Goal: Check status: Check status

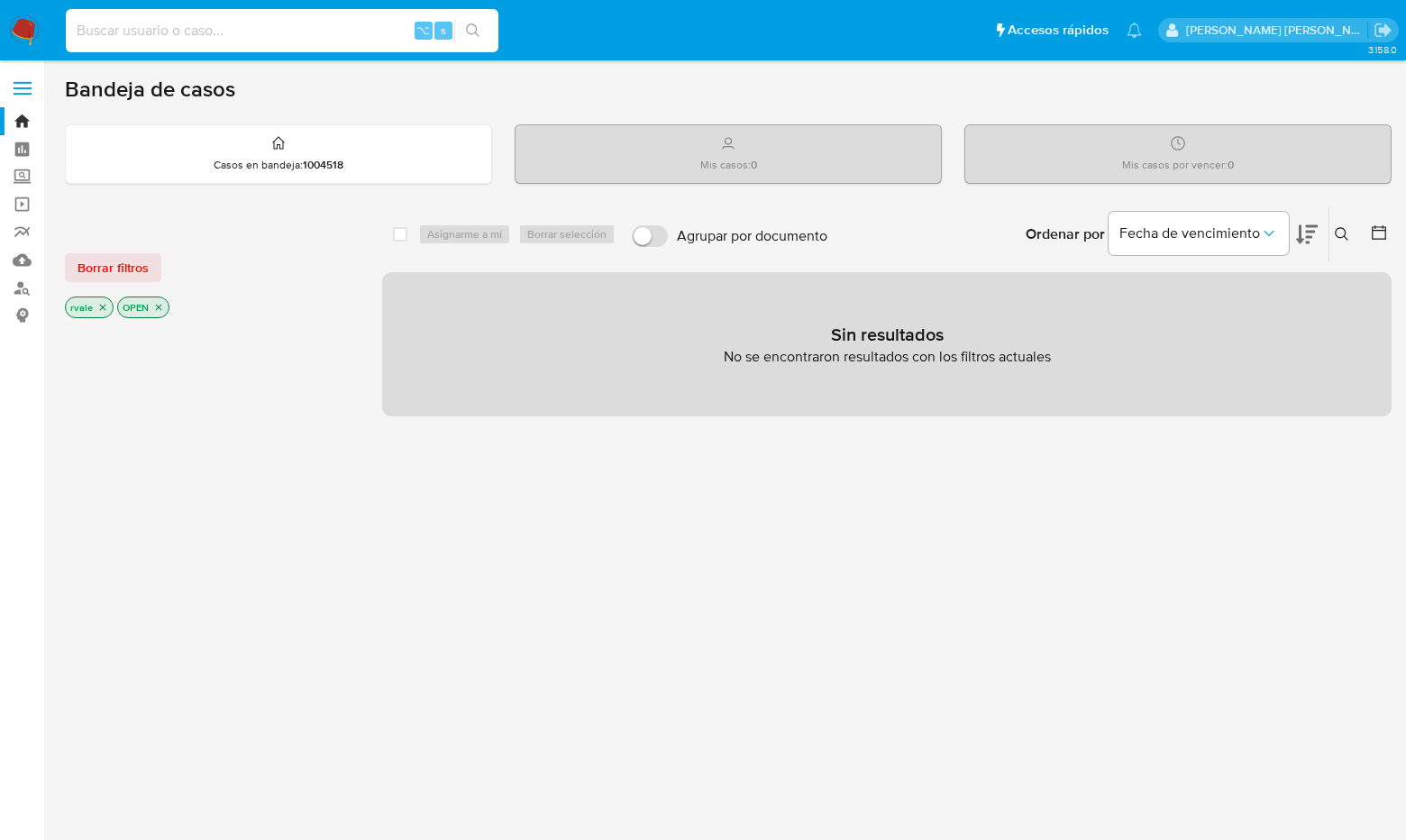
click at [152, 36] on input at bounding box center [282, 31] width 433 height 23
paste input "1618838904"
type input "1618838904"
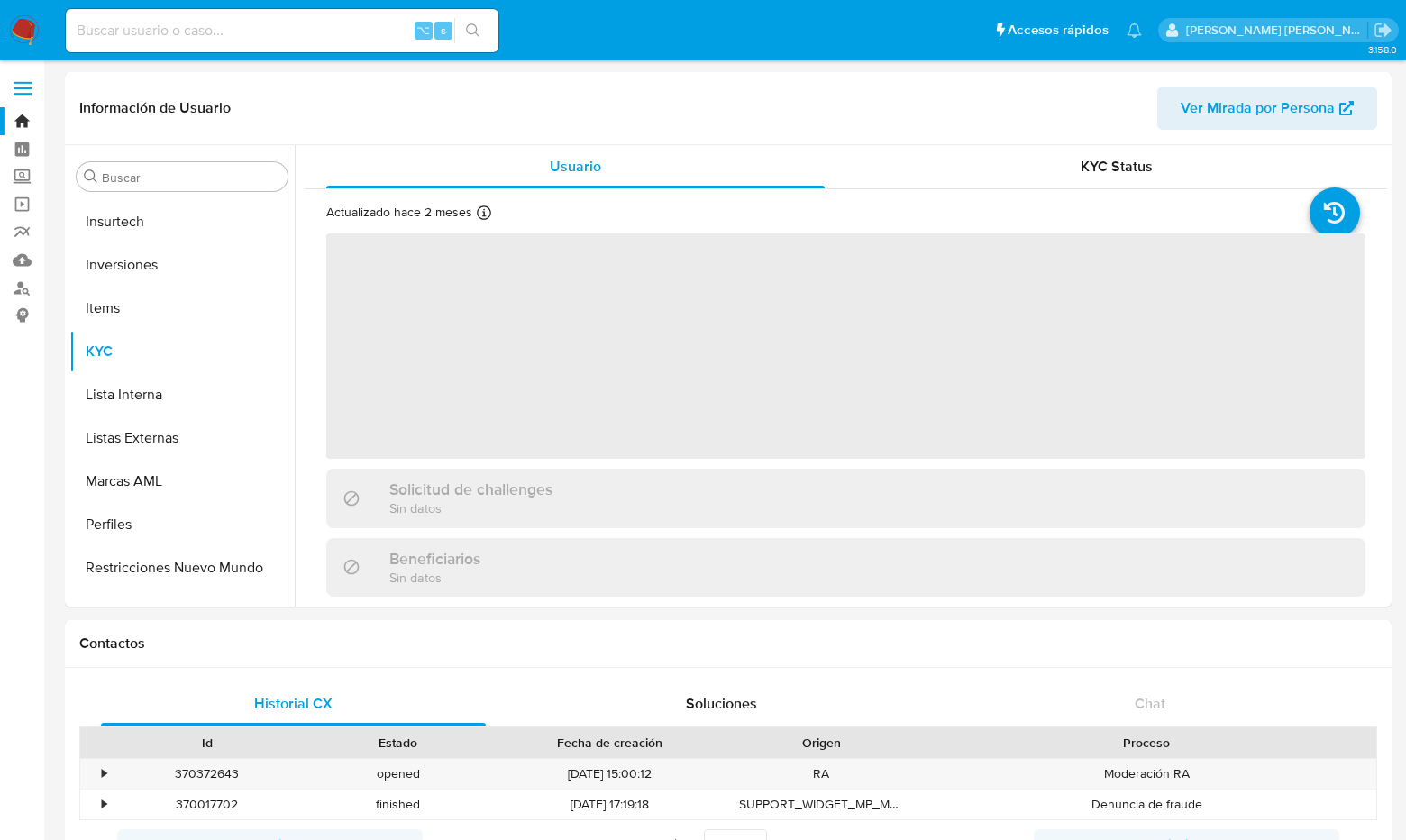
scroll to position [848, 0]
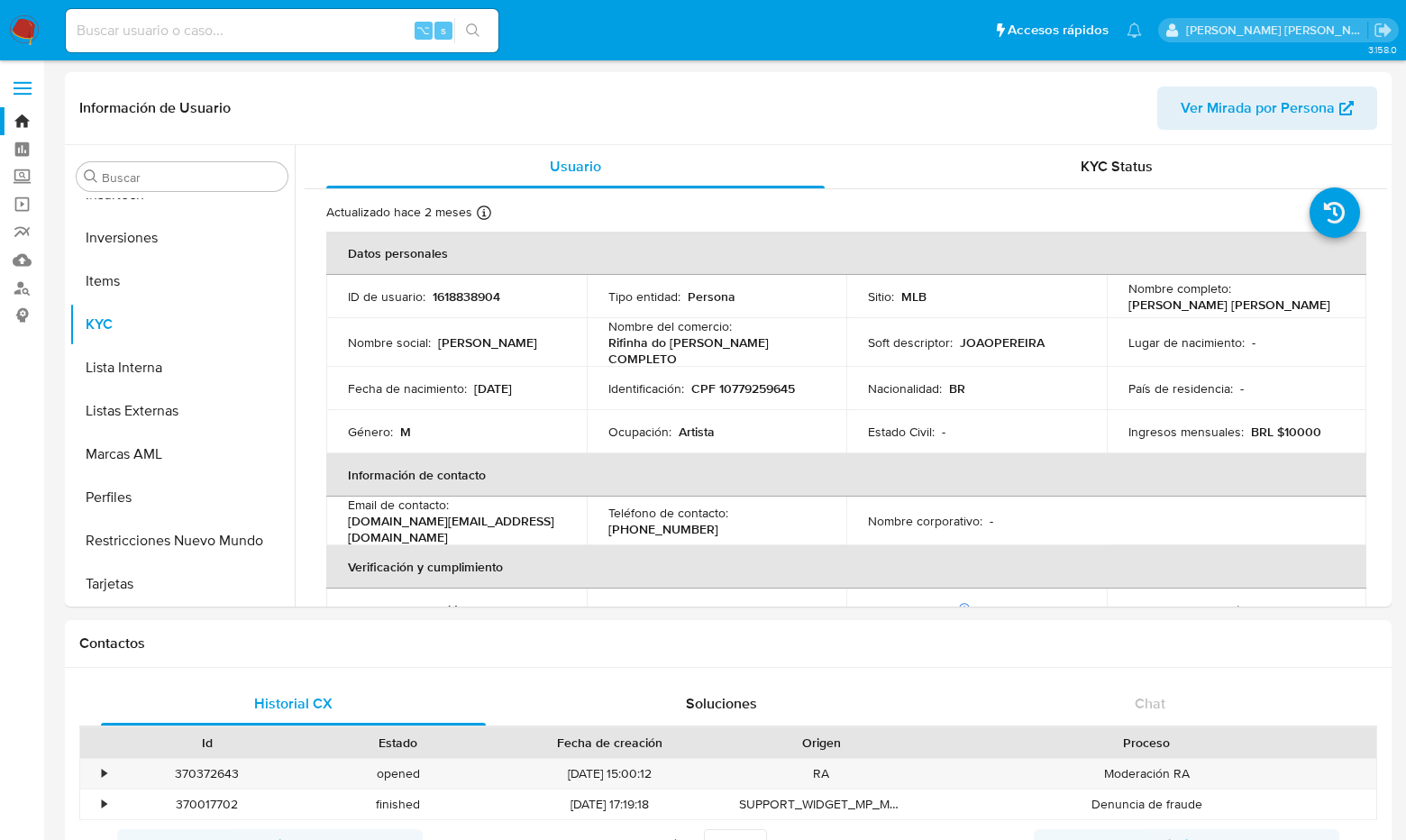
select select "10"
paste input "201534125"
type input "201534125"
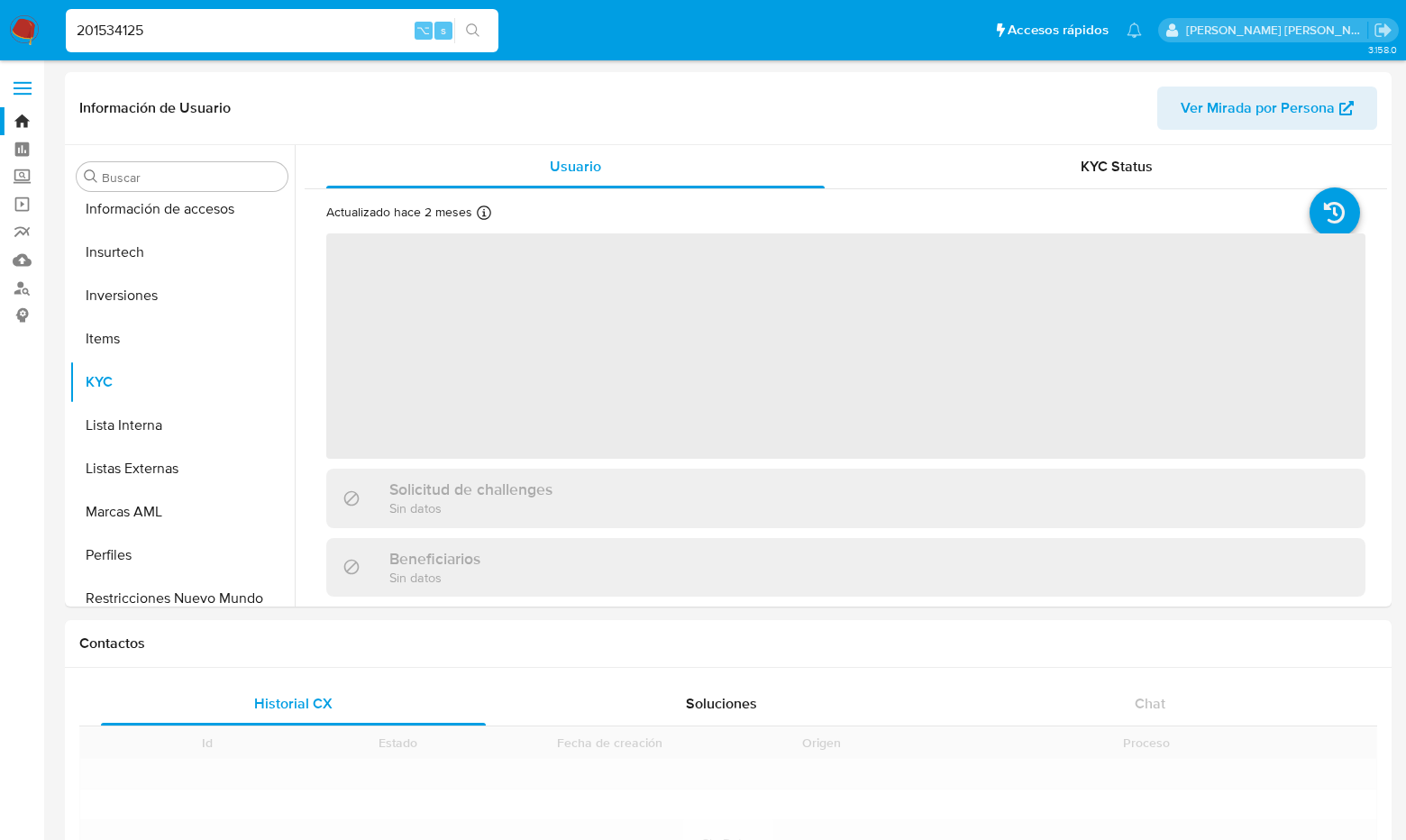
scroll to position [848, 0]
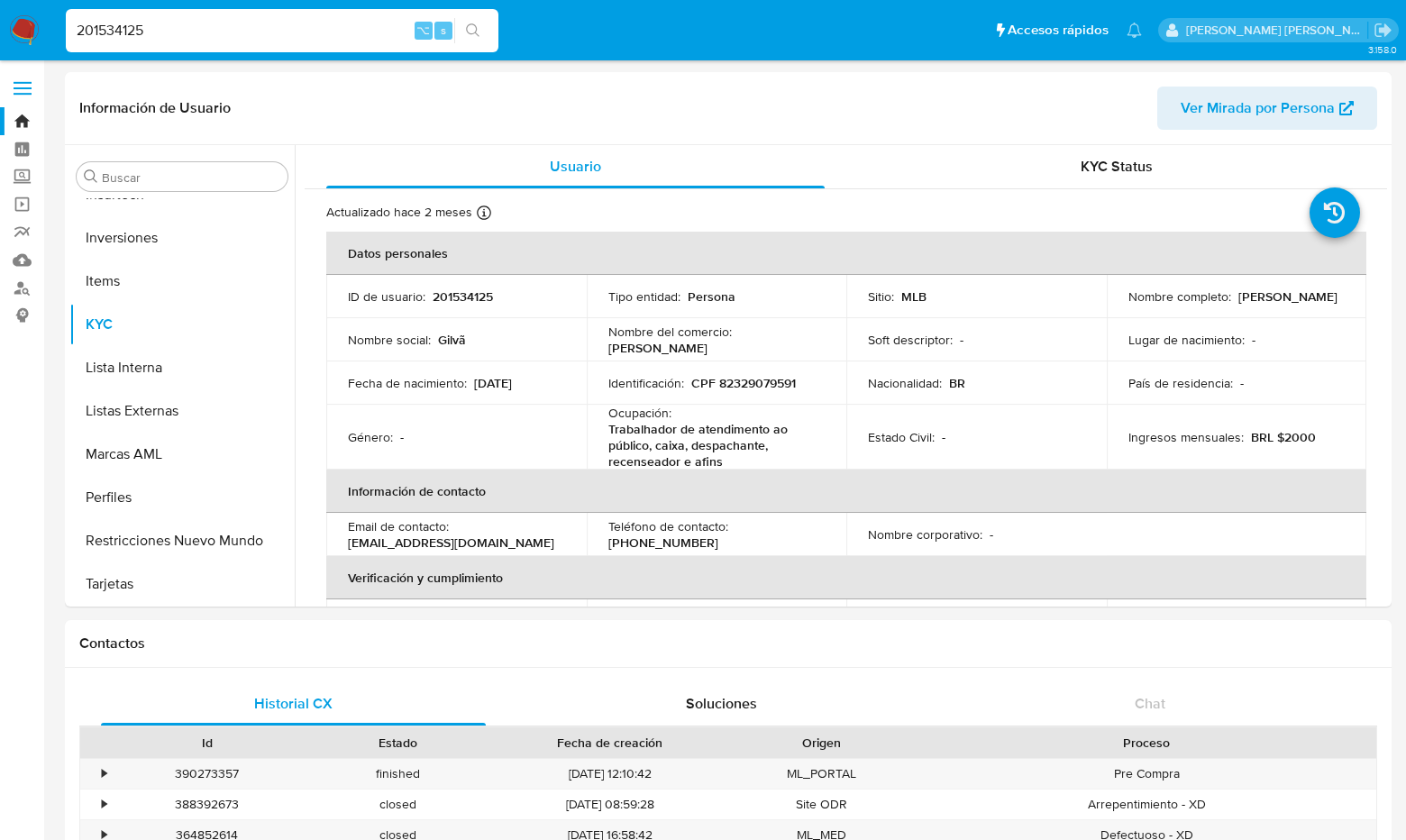
select select "10"
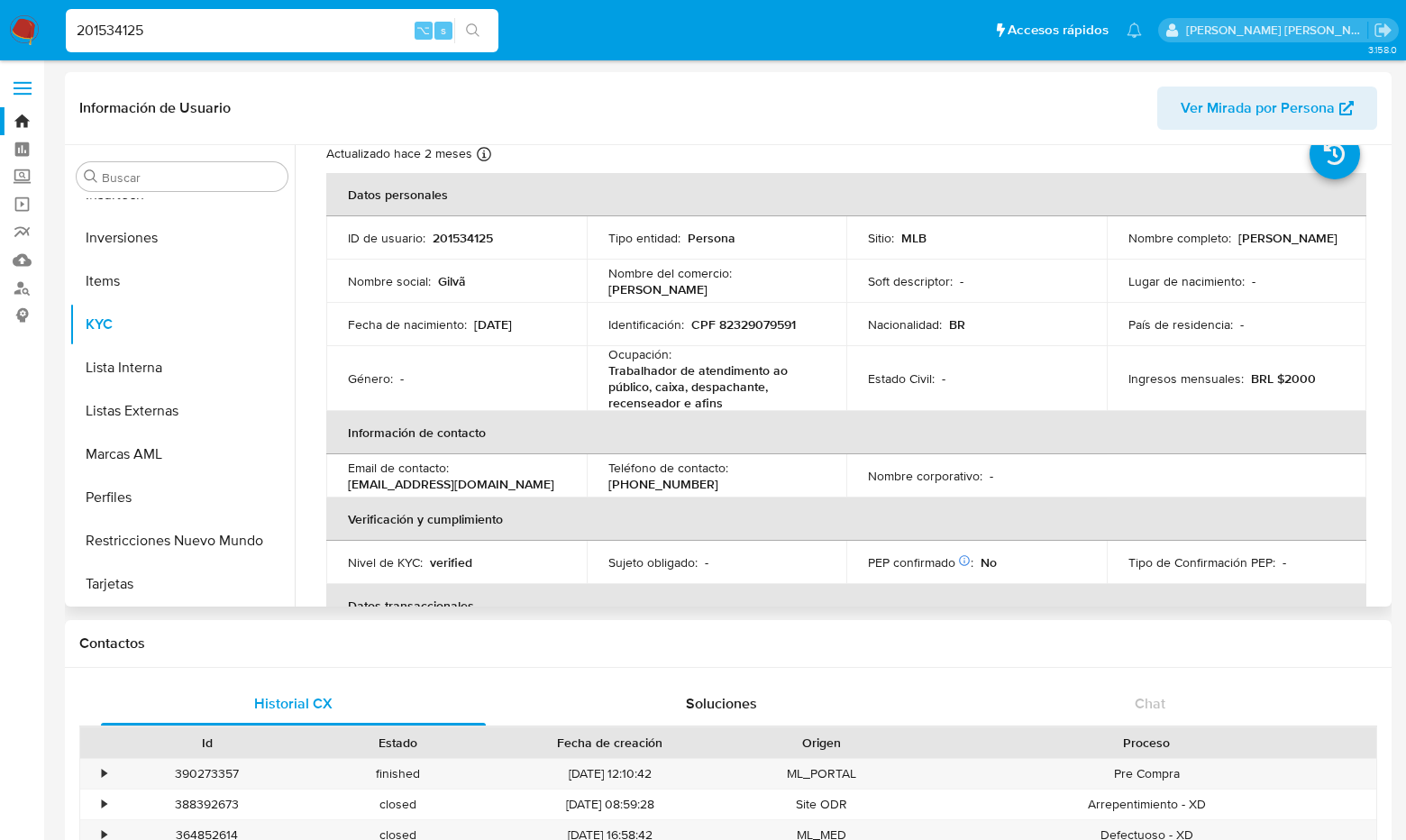
scroll to position [46, 0]
